Goal: Use online tool/utility: Utilize a website feature to perform a specific function

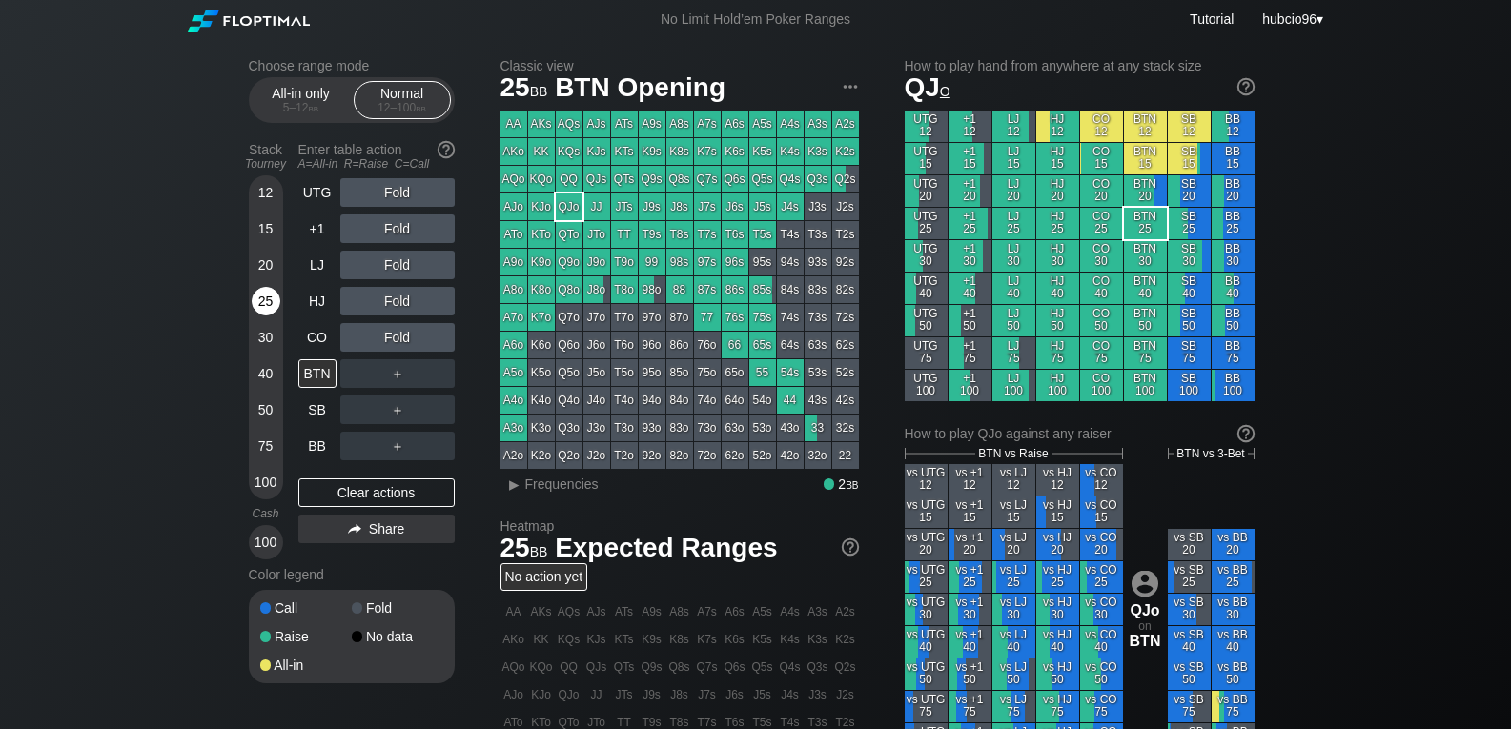
click at [270, 305] on div "25" at bounding box center [266, 301] width 29 height 29
click at [348, 497] on div "Clear actions" at bounding box center [376, 493] width 156 height 29
click at [397, 261] on div "R ✕" at bounding box center [396, 265] width 37 height 29
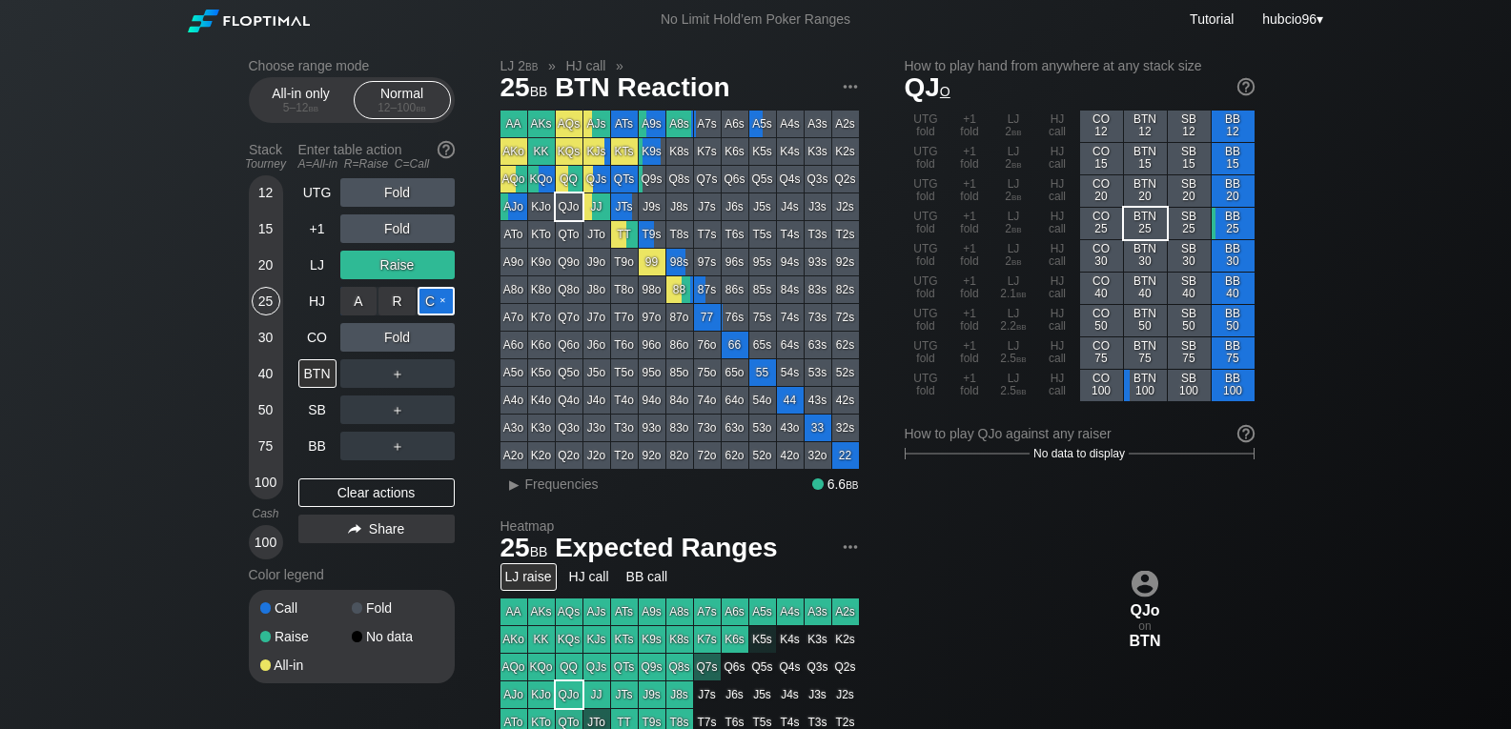
click at [436, 303] on div "C ✕" at bounding box center [436, 301] width 37 height 29
click at [318, 377] on div "BTN" at bounding box center [317, 373] width 38 height 29
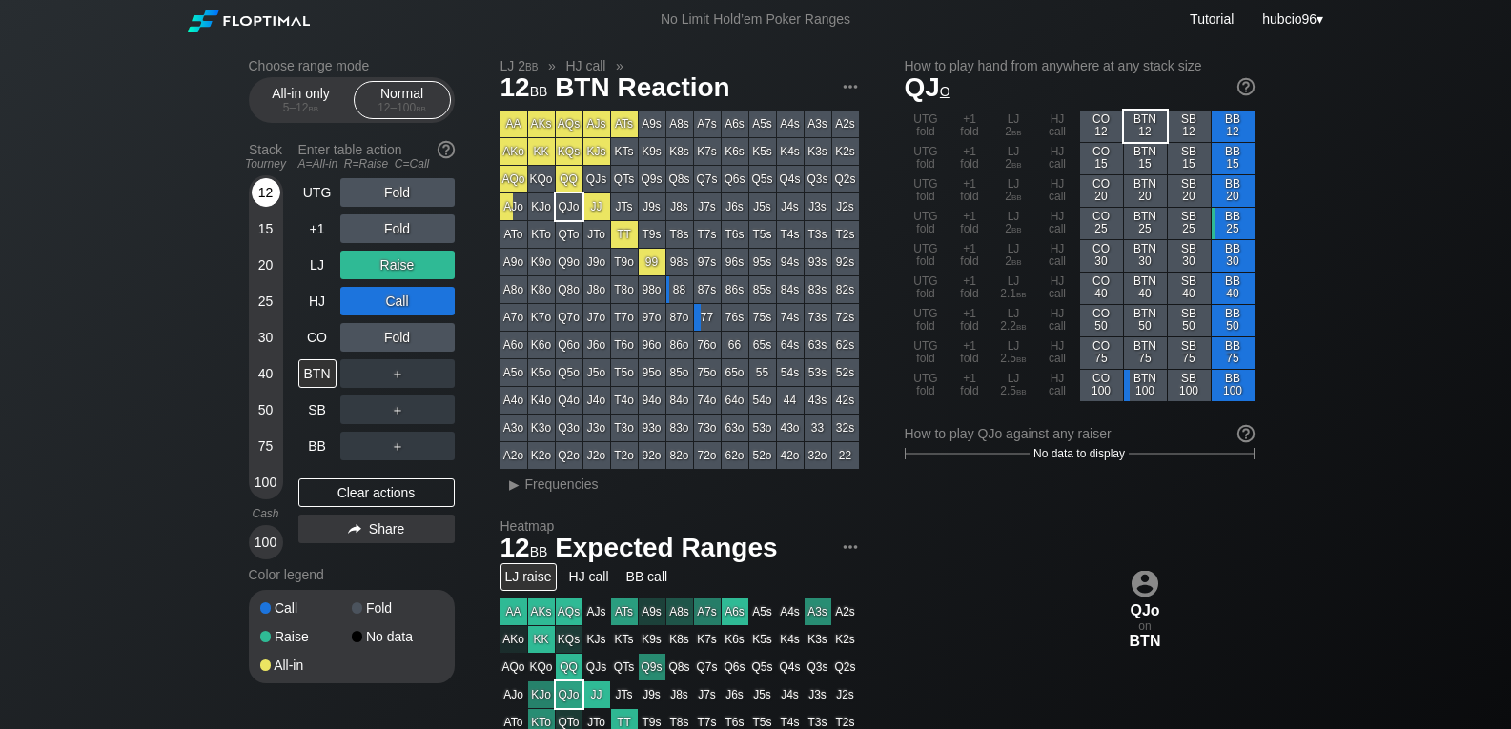
click at [262, 202] on div "12" at bounding box center [266, 192] width 29 height 29
click at [339, 490] on div "Clear actions" at bounding box center [376, 493] width 156 height 29
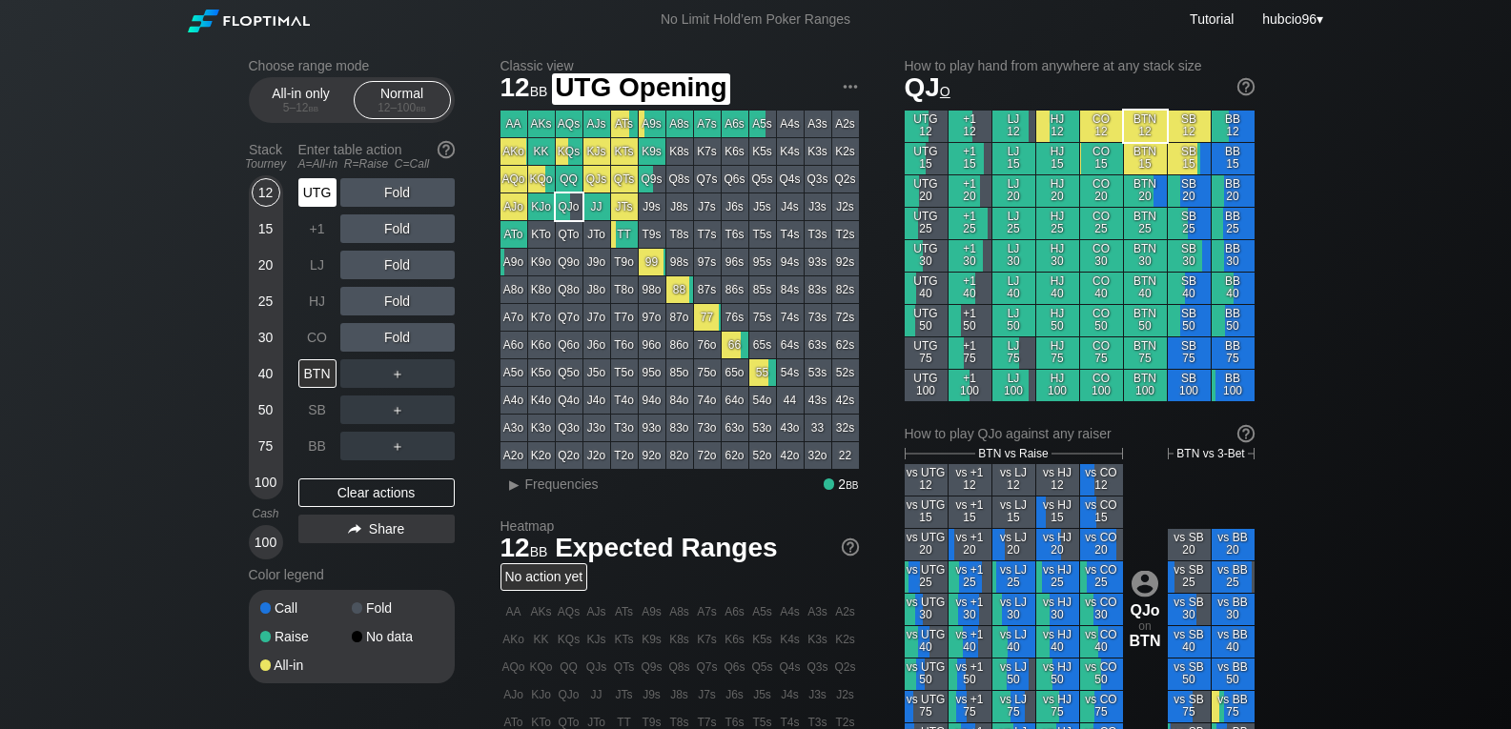
click at [321, 194] on div "UTG" at bounding box center [317, 192] width 38 height 29
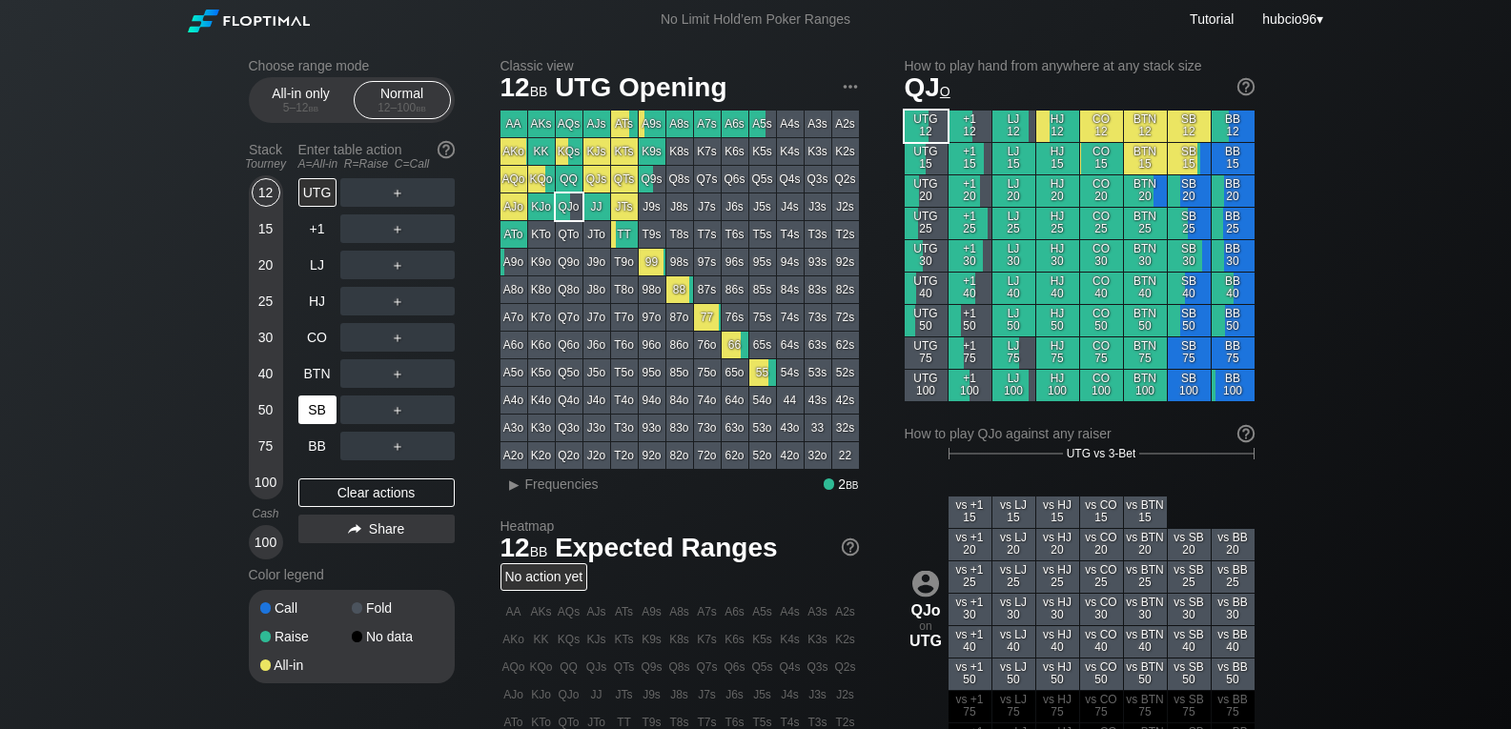
click at [328, 406] on div "SB" at bounding box center [317, 410] width 38 height 29
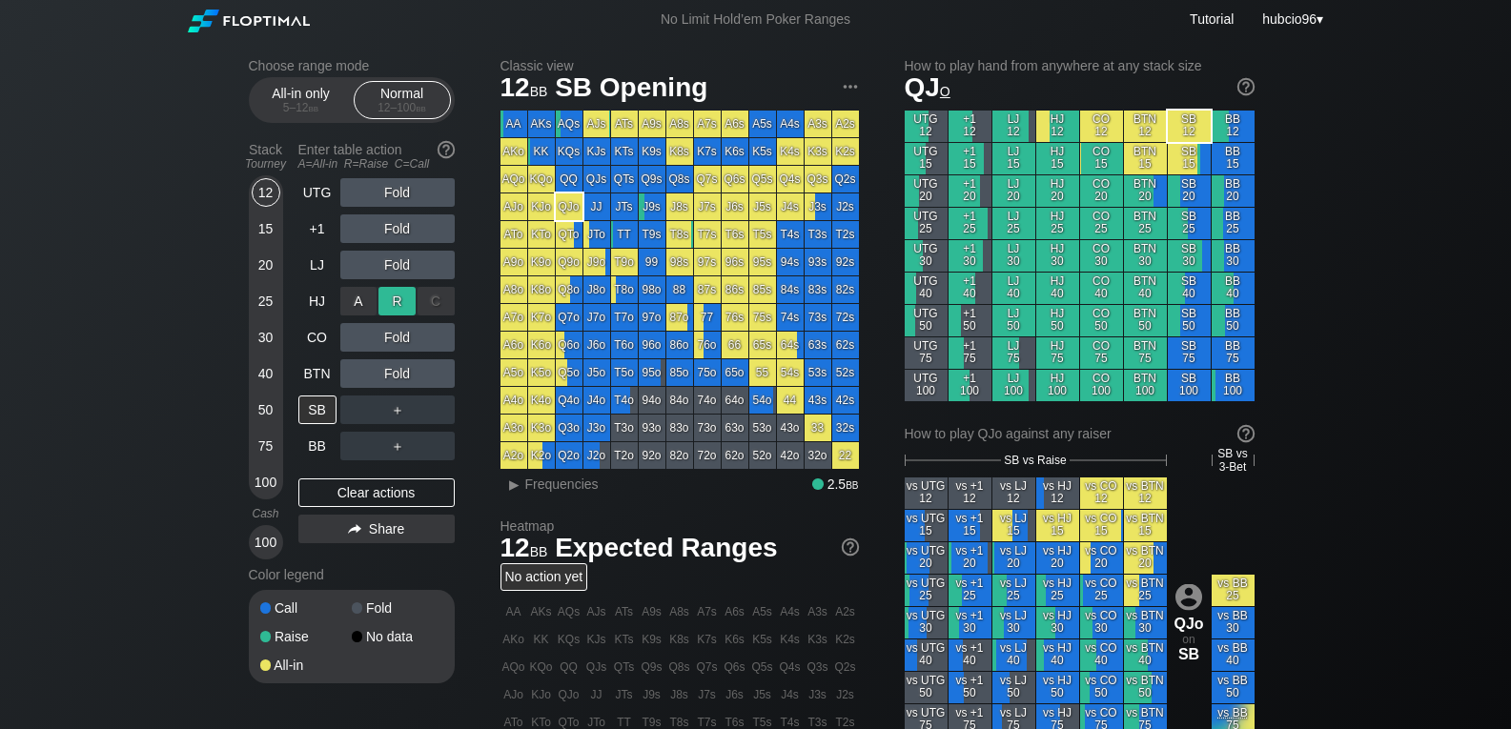
click at [396, 306] on div "R ✕" at bounding box center [396, 301] width 37 height 29
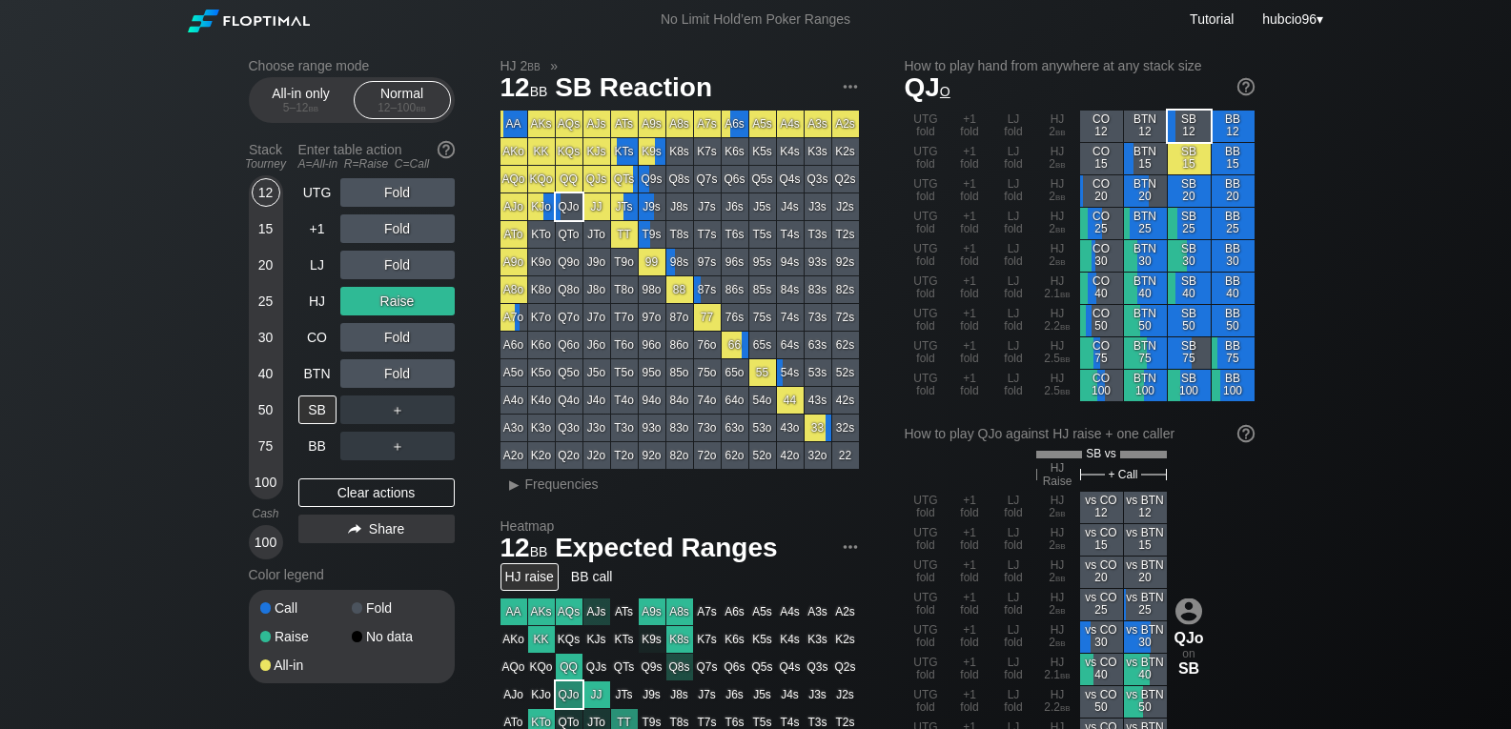
click at [75, 95] on div "Choose range mode All-in only 5 – 12 bb Normal 12 – 100 bb Stack Tourney Enter …" at bounding box center [755, 661] width 1511 height 1245
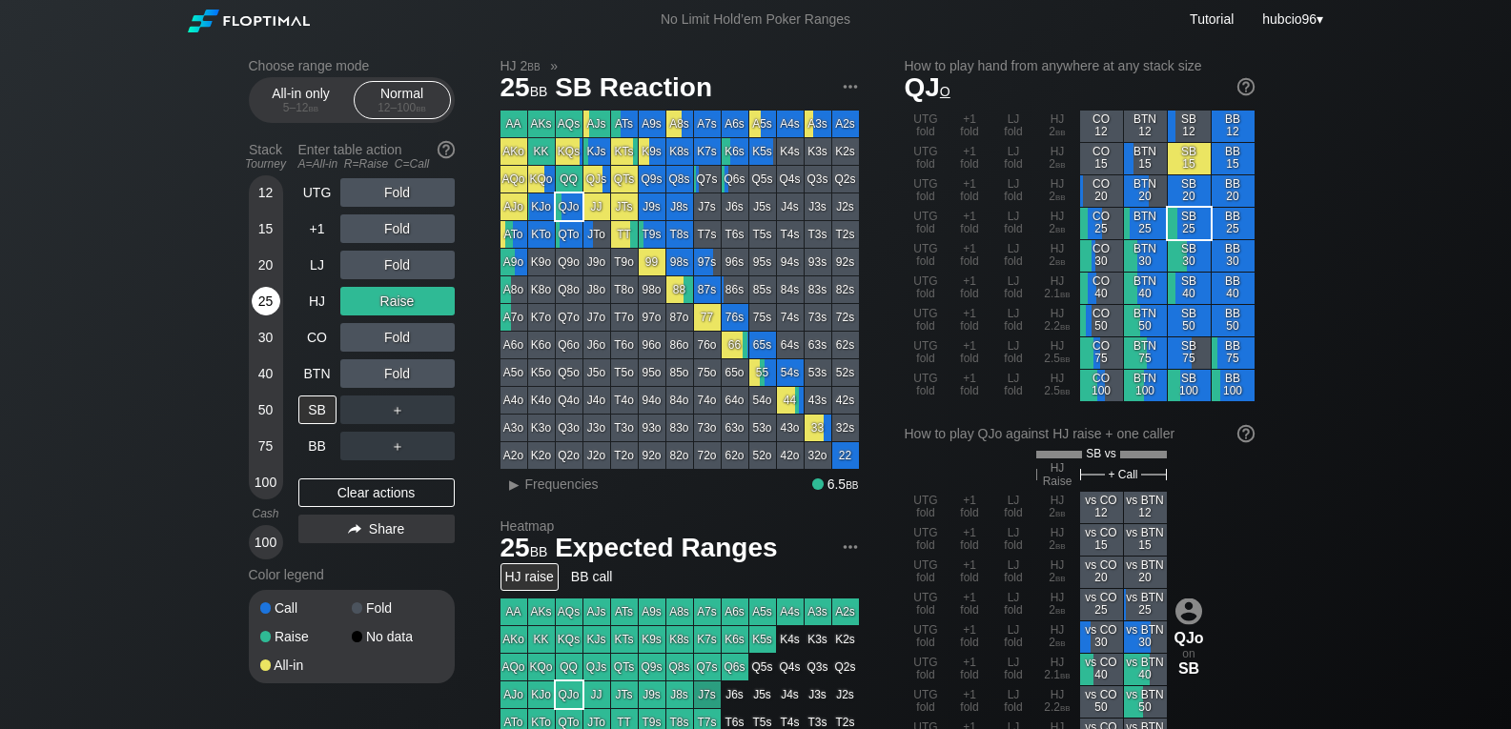
click at [267, 301] on div "25" at bounding box center [266, 301] width 29 height 29
click at [337, 488] on div "Clear actions" at bounding box center [376, 493] width 156 height 29
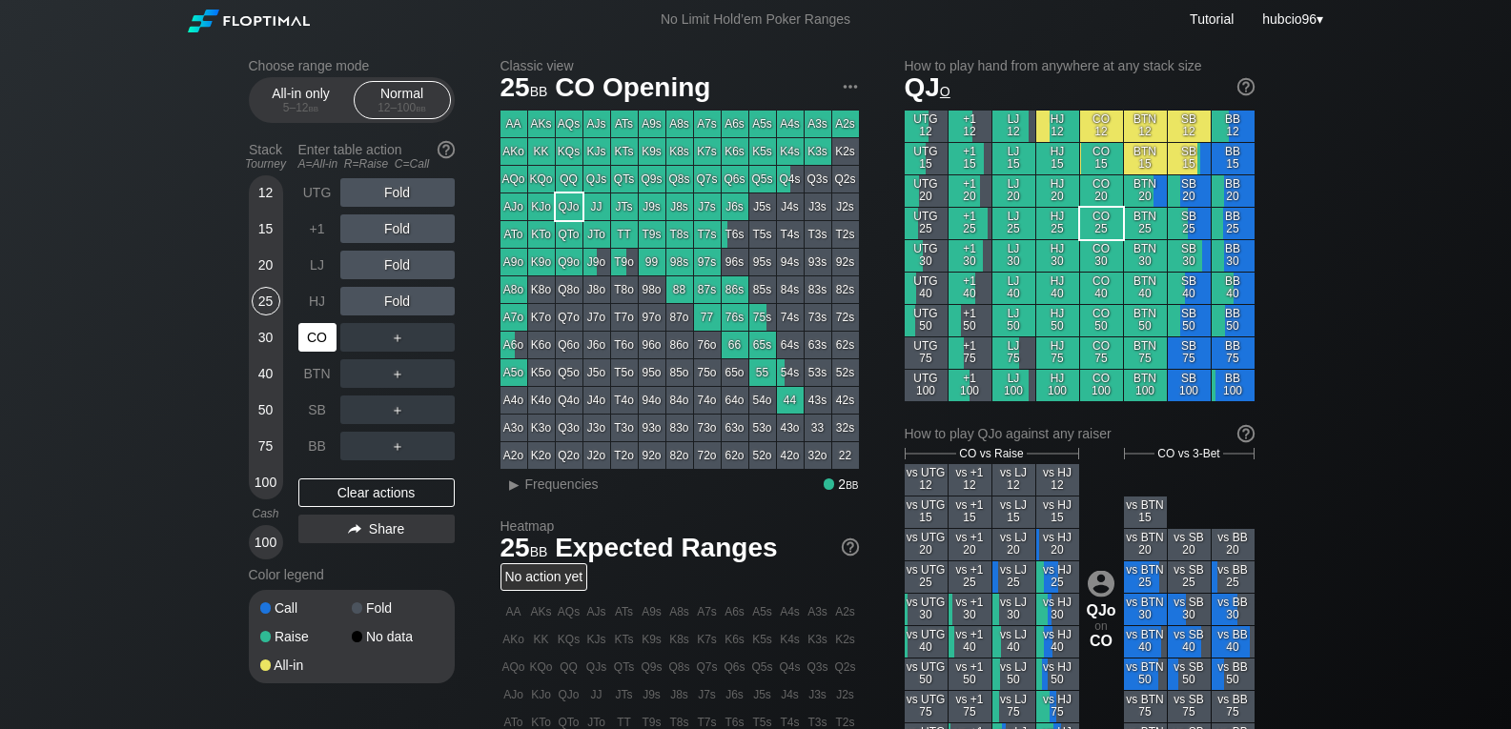
click at [327, 338] on div "CO" at bounding box center [317, 337] width 38 height 29
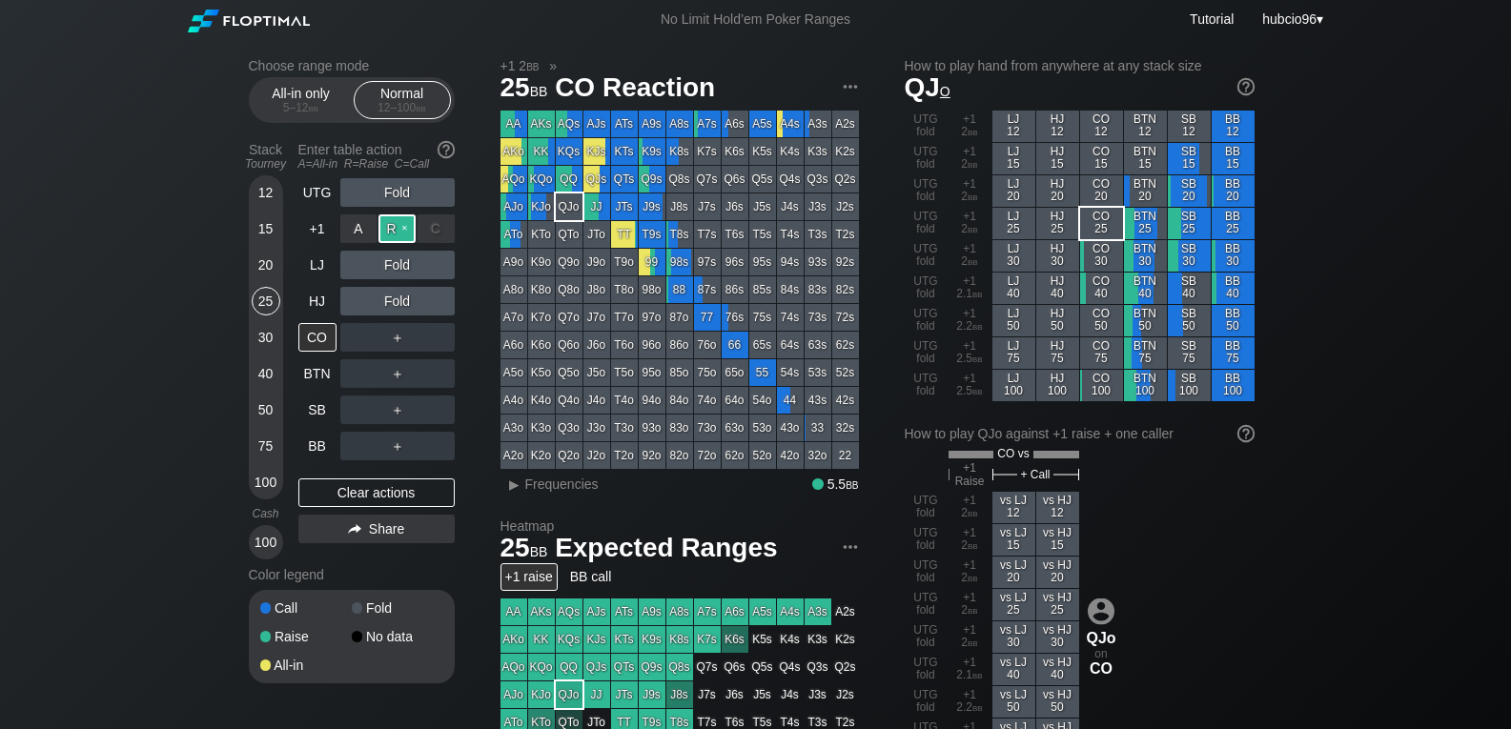
click at [395, 230] on div "R ✕" at bounding box center [396, 228] width 37 height 29
click at [266, 192] on div "12" at bounding box center [266, 192] width 29 height 29
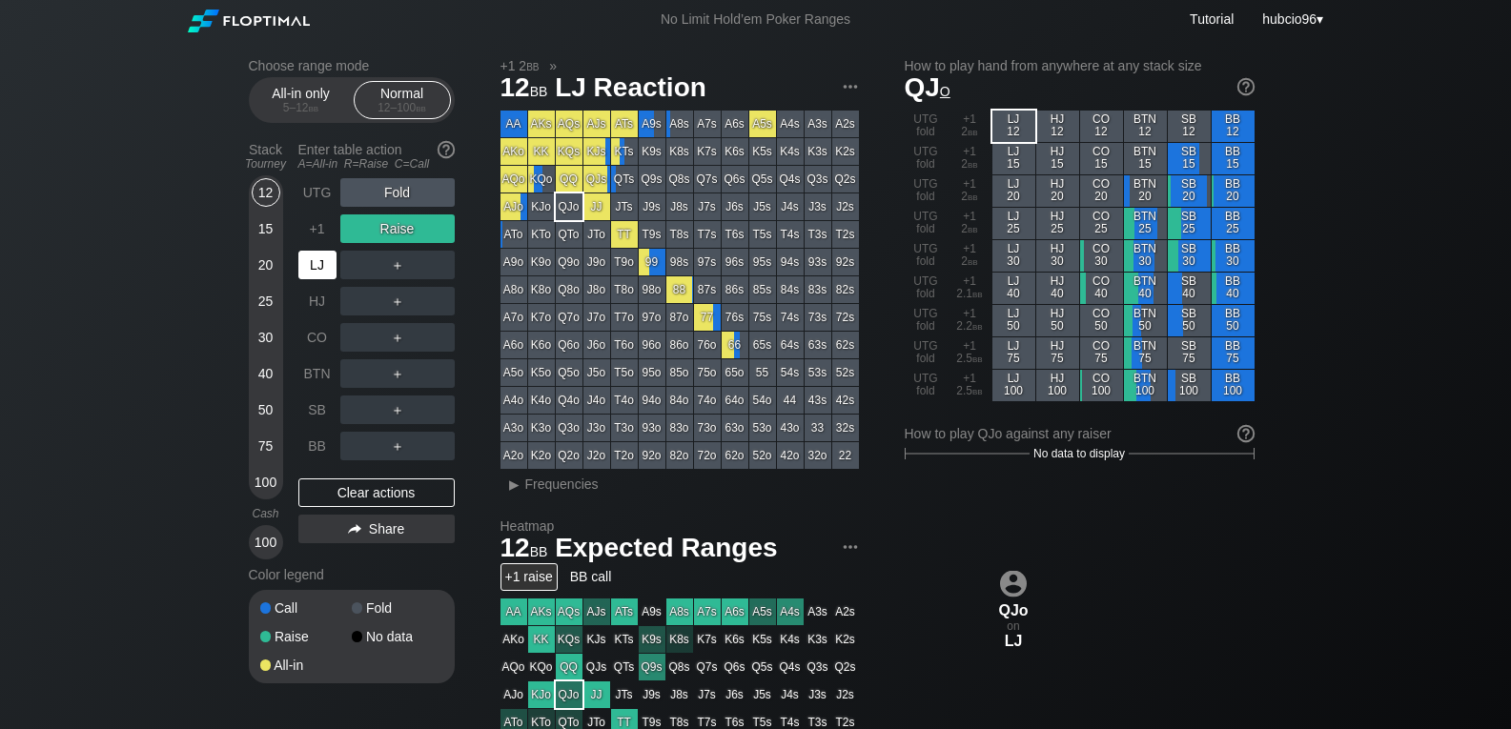
click at [312, 262] on div "LJ" at bounding box center [317, 265] width 38 height 29
click at [392, 228] on div "R ✕" at bounding box center [396, 228] width 37 height 29
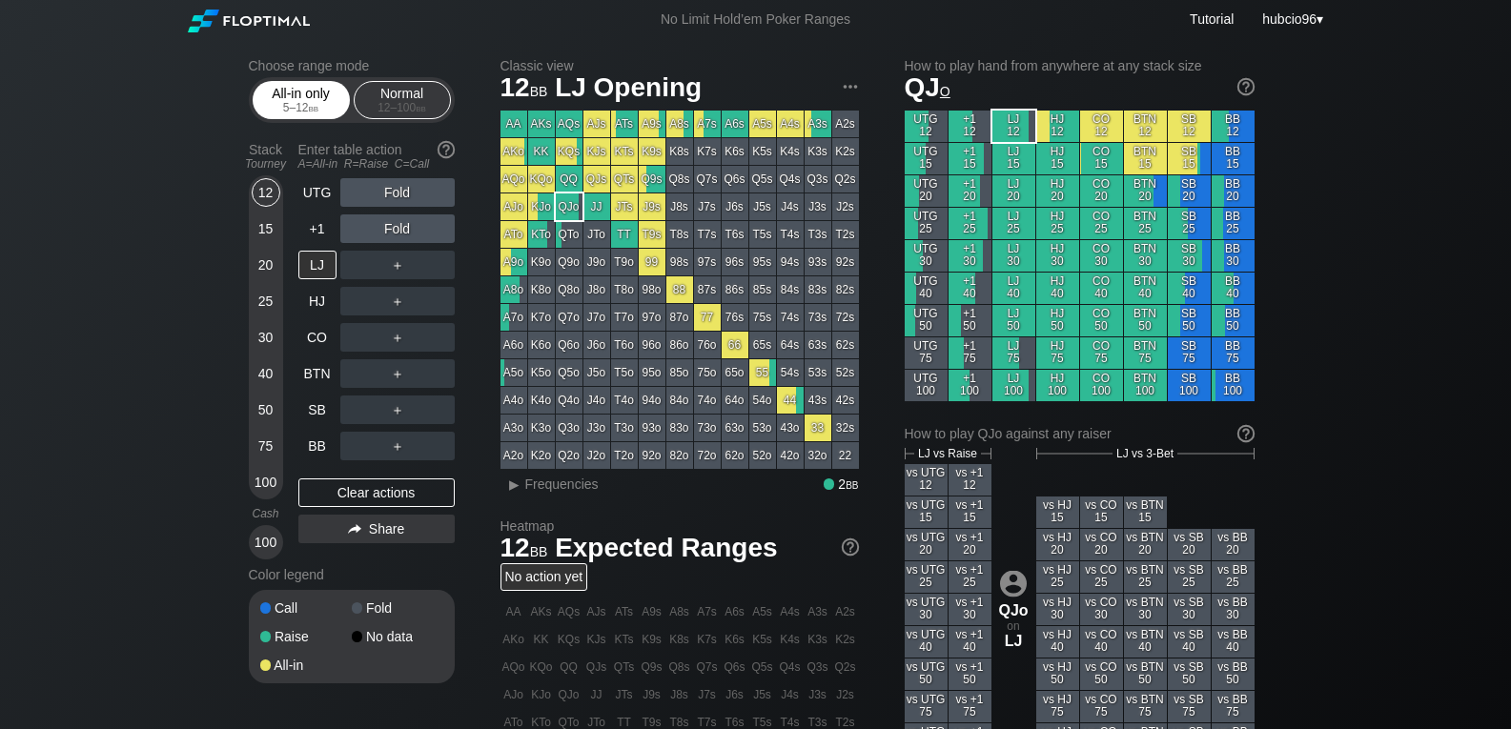
click at [285, 96] on div "All-in only 5 – 12 bb" at bounding box center [301, 100] width 88 height 36
